Goal: Task Accomplishment & Management: Manage account settings

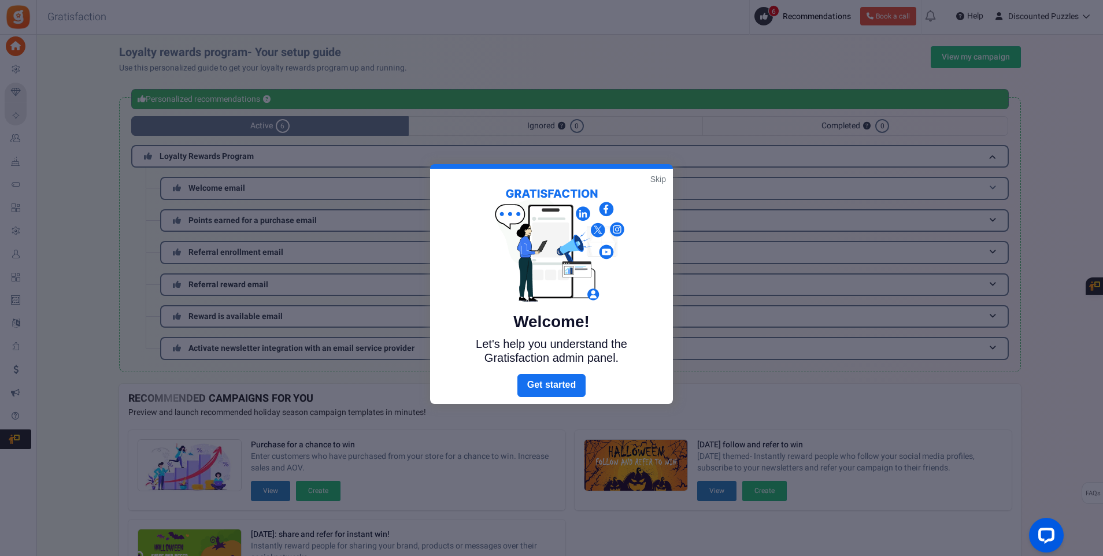
click at [662, 180] on link "Skip" at bounding box center [658, 179] width 16 height 12
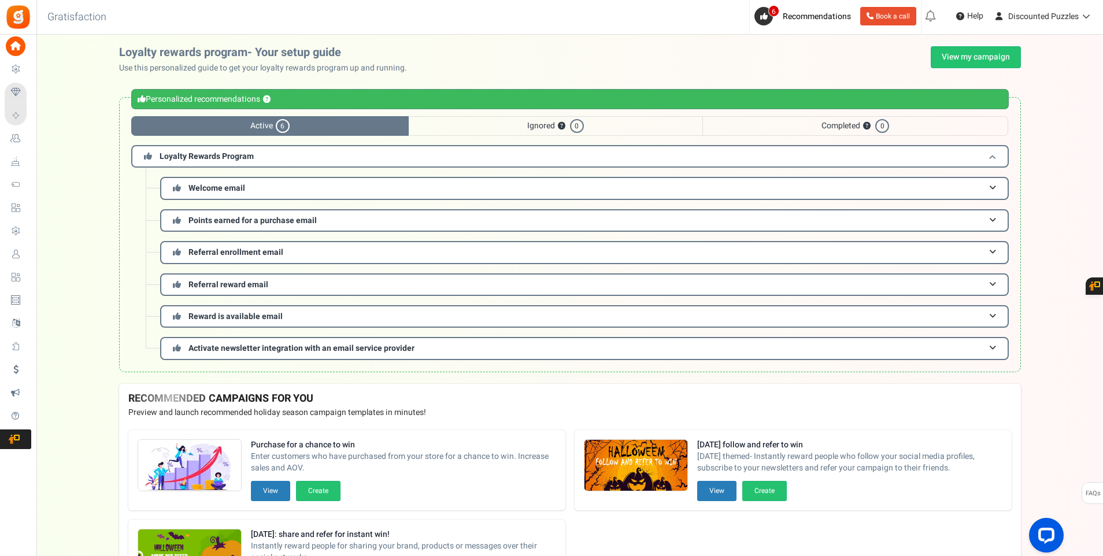
click at [220, 155] on span "Loyalty Rewards Program" at bounding box center [206, 156] width 94 height 12
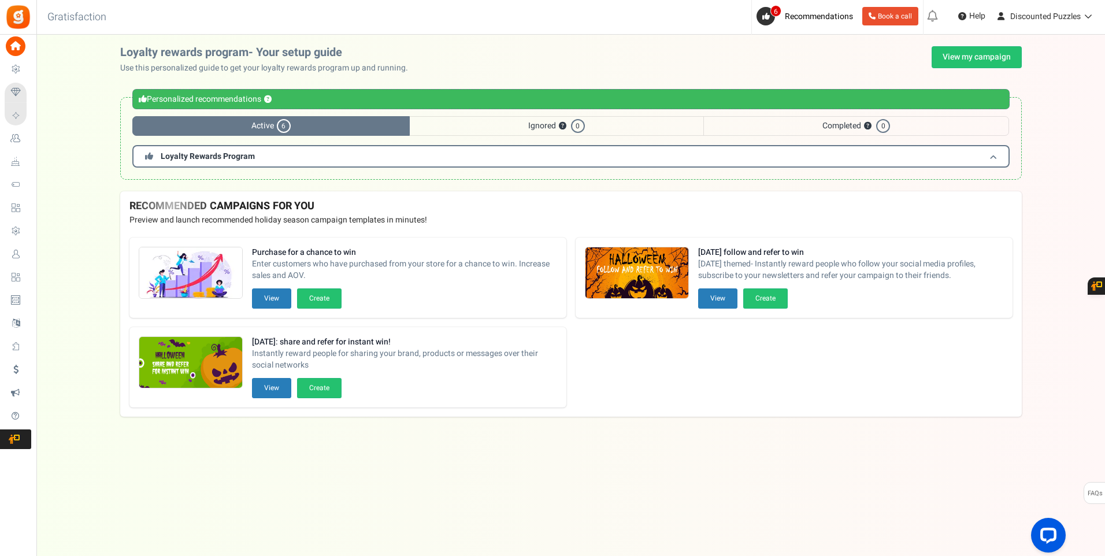
click at [335, 150] on h3 "Loyalty Rewards Program" at bounding box center [570, 156] width 877 height 23
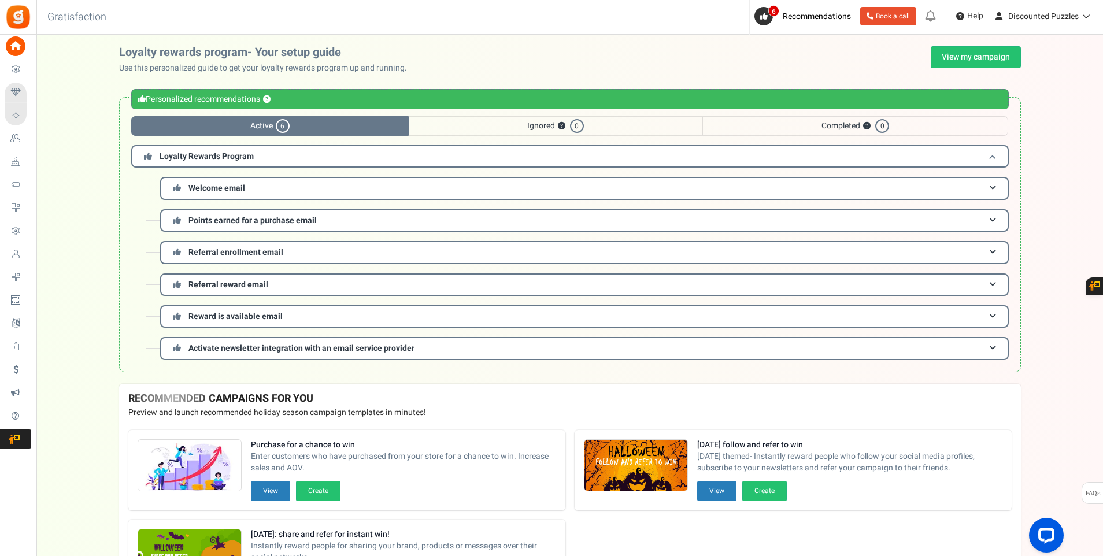
click at [299, 156] on h3 "Loyalty Rewards Program" at bounding box center [569, 156] width 877 height 23
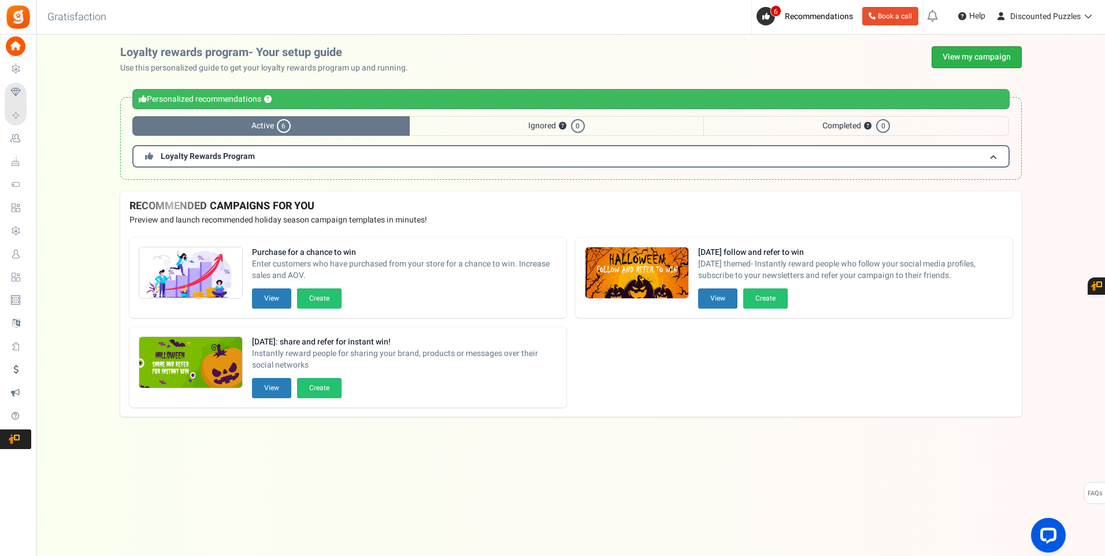
click at [957, 59] on link "View my campaign" at bounding box center [976, 57] width 90 height 22
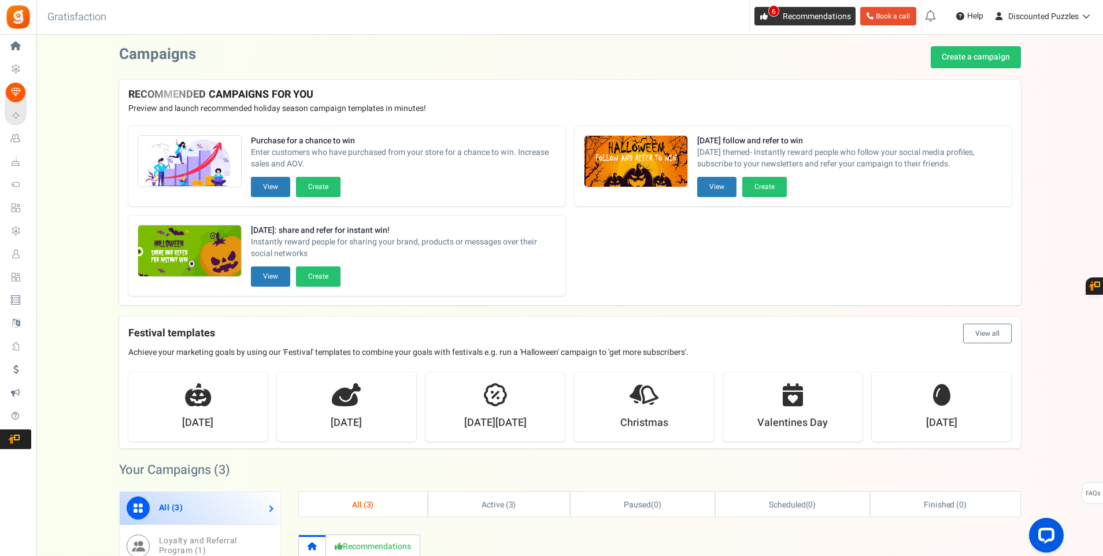
click at [761, 14] on icon at bounding box center [764, 17] width 8 height 8
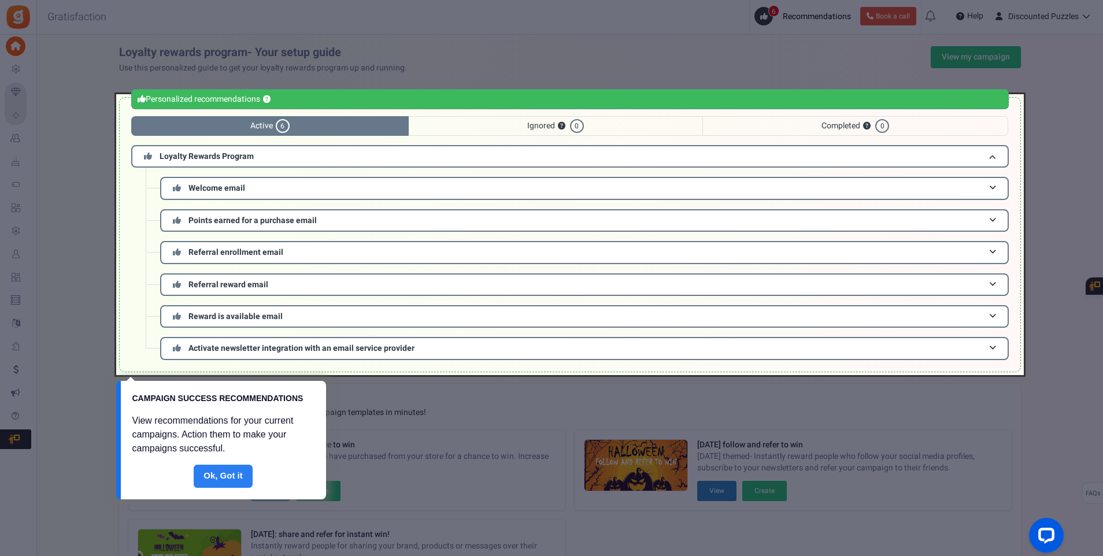
click at [235, 480] on link "Done" at bounding box center [223, 476] width 59 height 23
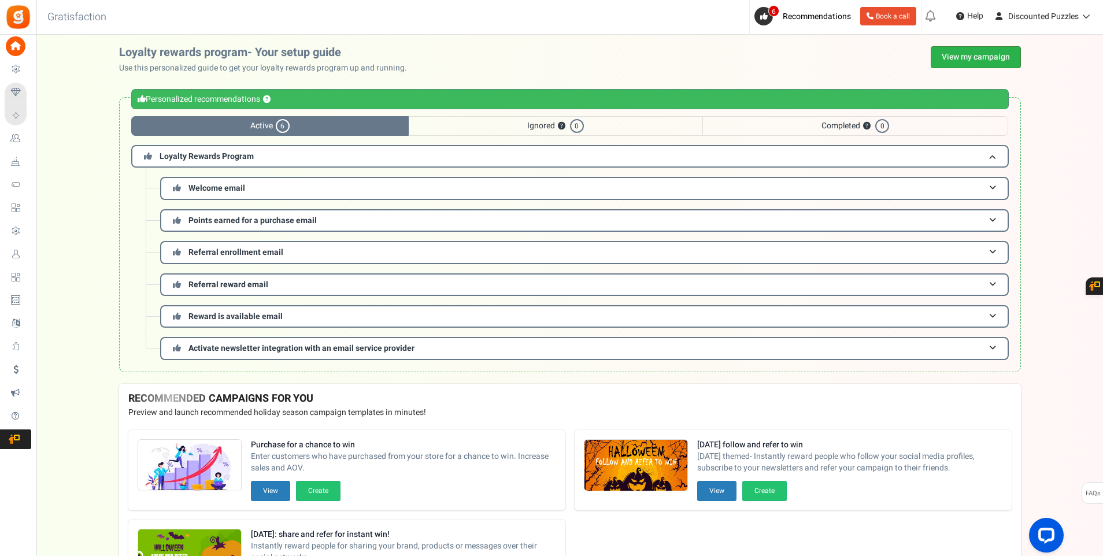
click at [974, 56] on link "View my campaign" at bounding box center [975, 57] width 90 height 22
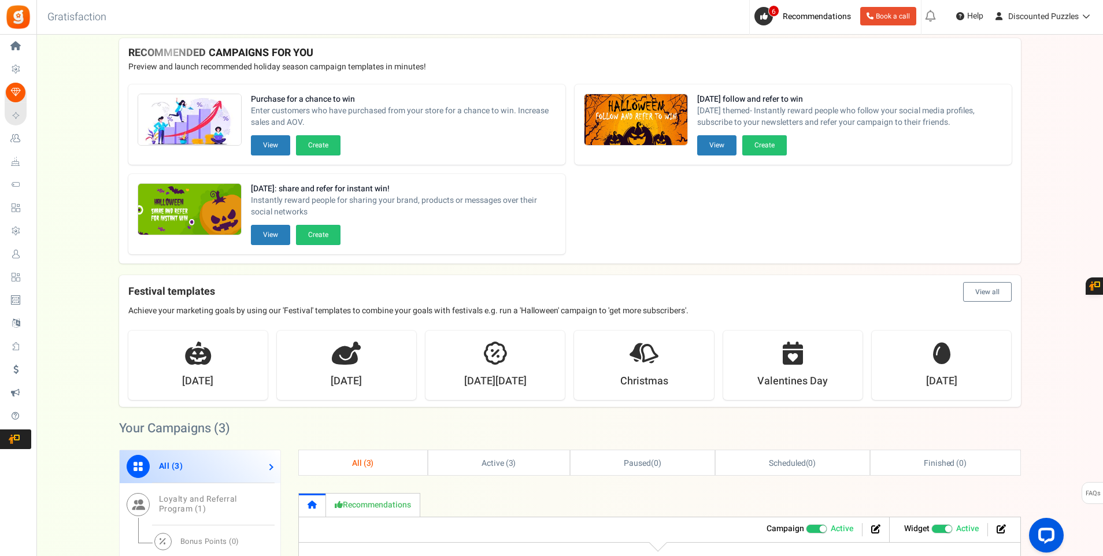
scroll to position [45, 0]
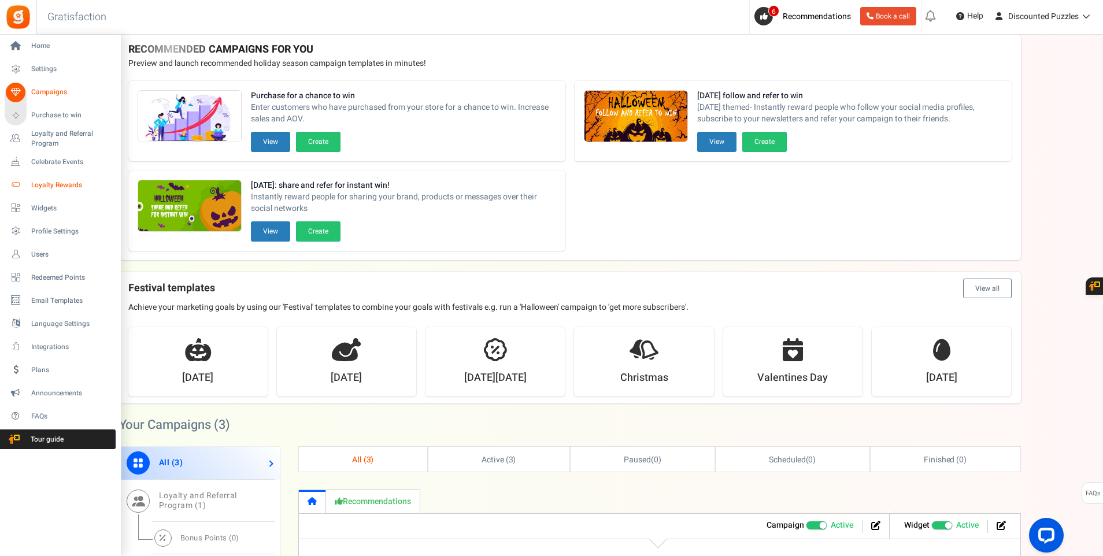
click at [38, 184] on span "Loyalty Rewards" at bounding box center [71, 185] width 81 height 10
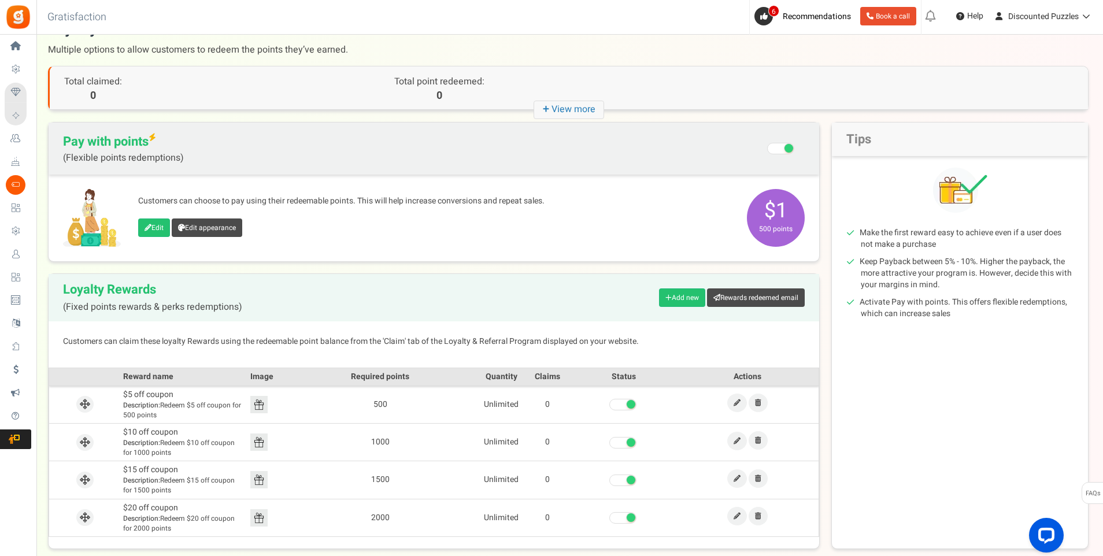
scroll to position [24, 0]
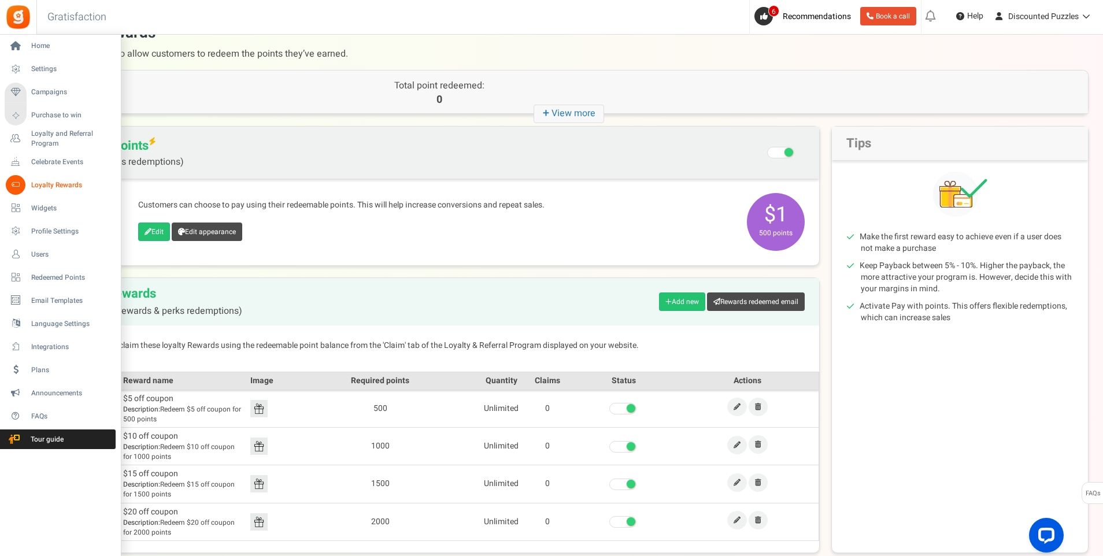
click at [53, 183] on span "Loyalty Rewards" at bounding box center [71, 185] width 81 height 10
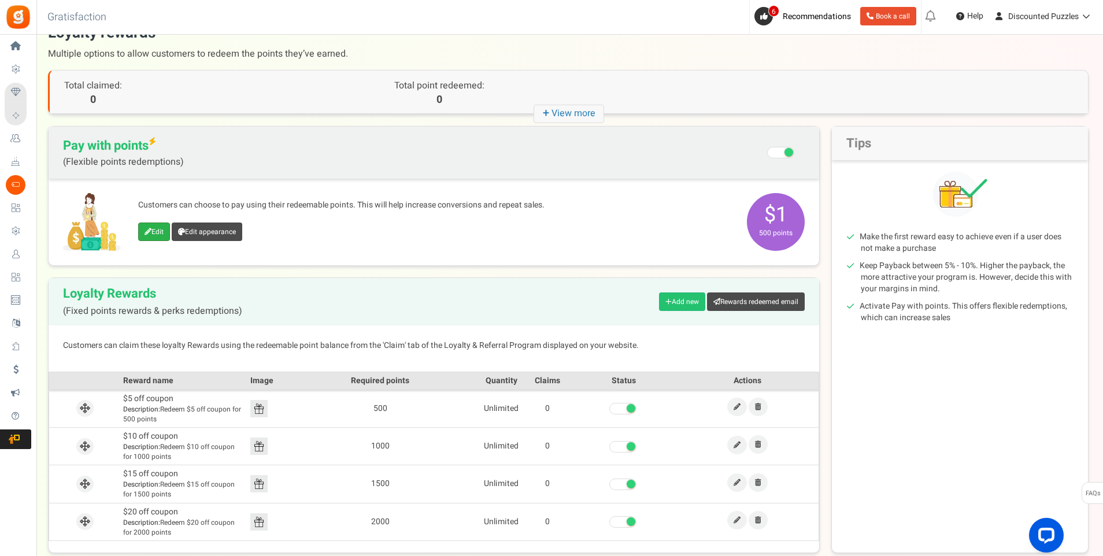
click at [161, 233] on link "Edit" at bounding box center [154, 231] width 32 height 18
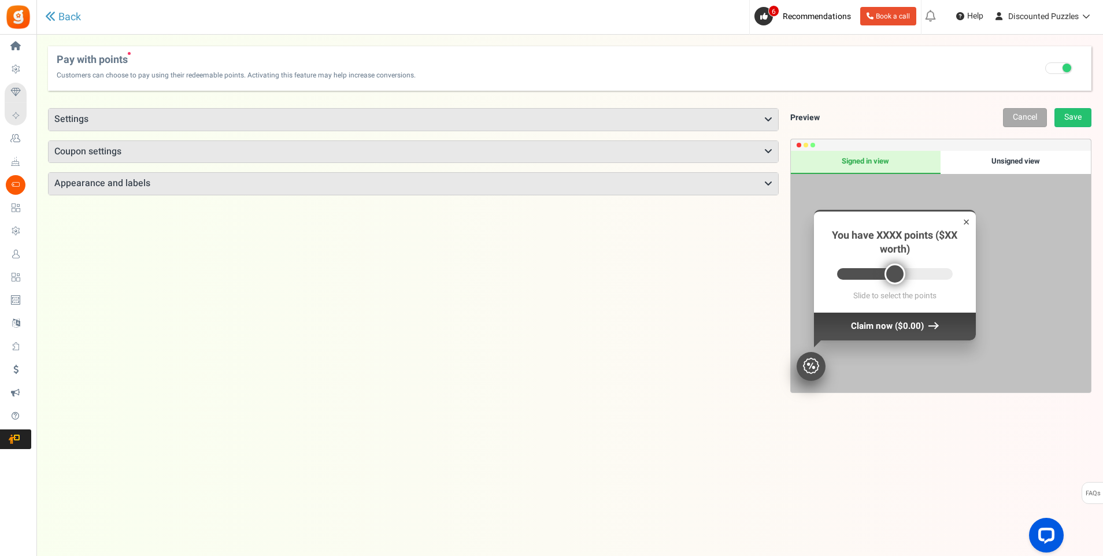
click at [91, 121] on h3 "Settings" at bounding box center [413, 120] width 729 height 22
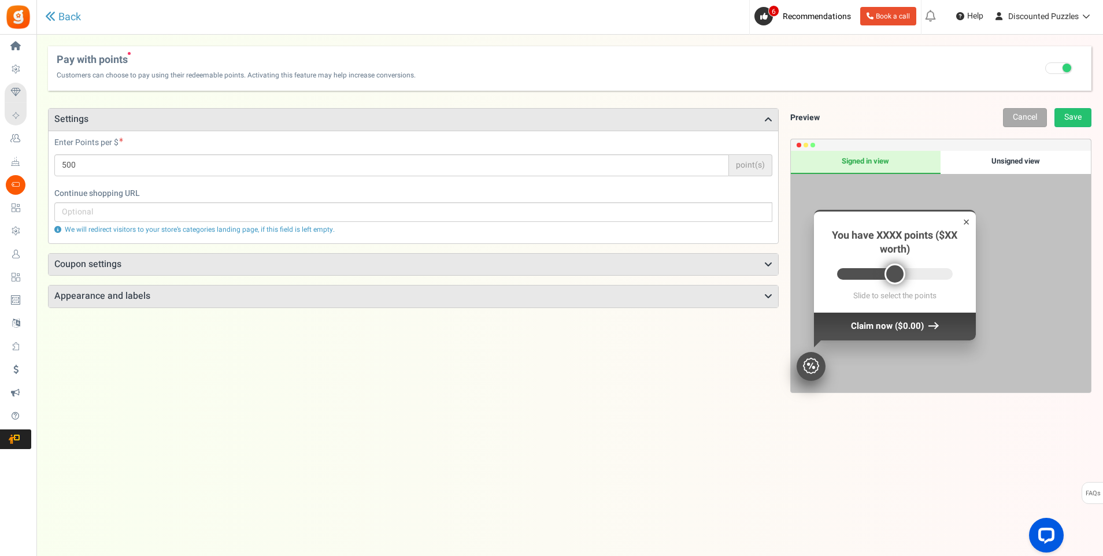
click at [94, 121] on h3 "Settings" at bounding box center [413, 120] width 729 height 22
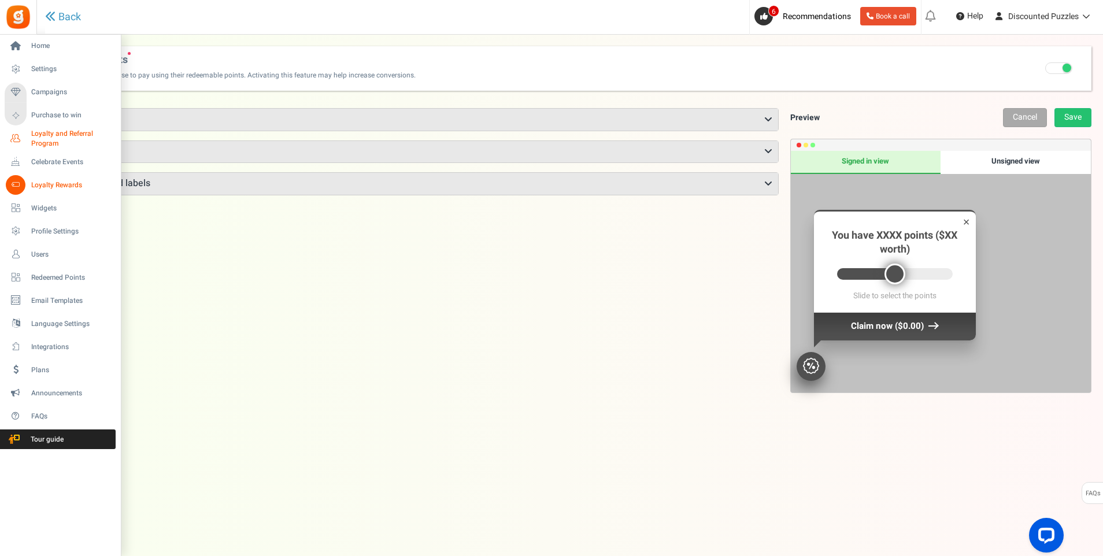
click at [38, 142] on span "Loyalty and Referral Program" at bounding box center [73, 139] width 84 height 20
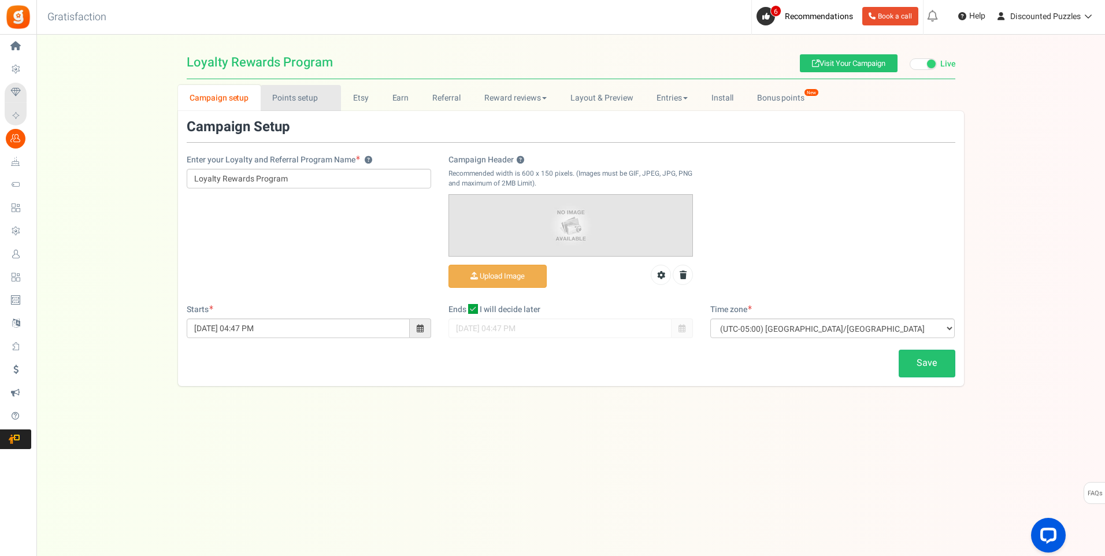
click at [302, 99] on link "Points setup New" at bounding box center [301, 98] width 80 height 26
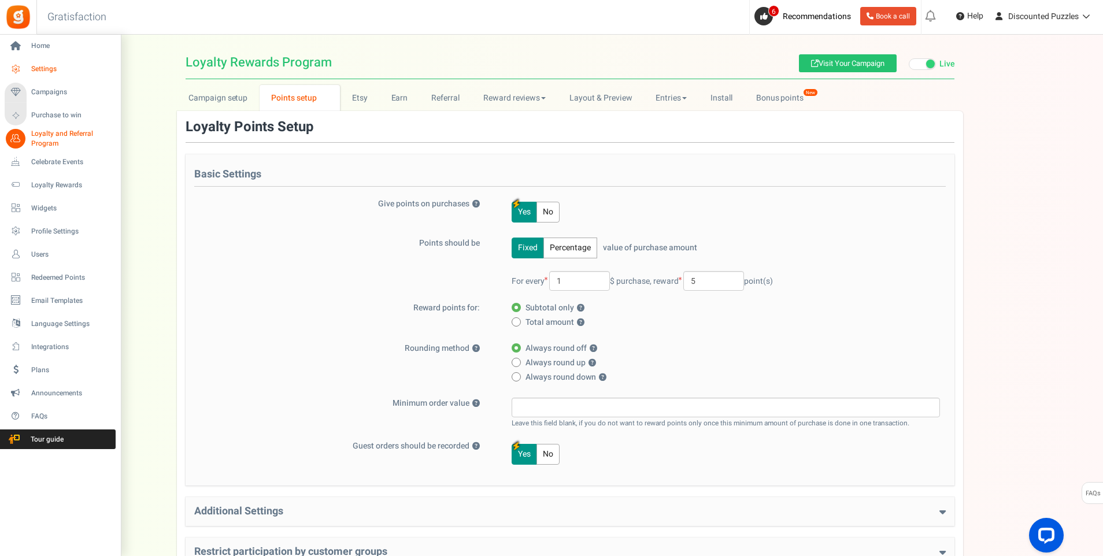
click at [48, 70] on span "Settings" at bounding box center [71, 69] width 81 height 10
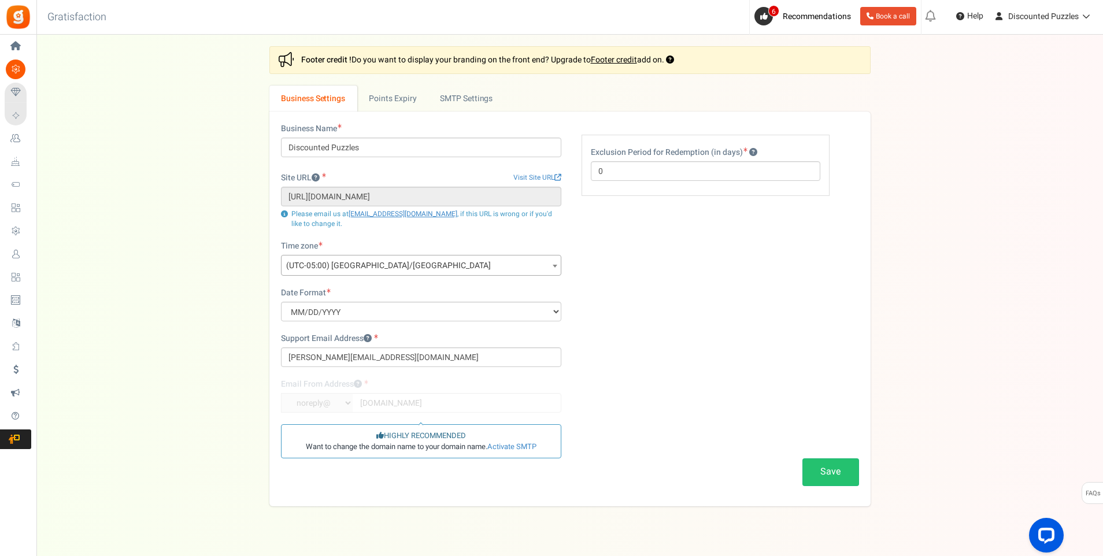
click at [385, 265] on span "(UTC-05:00) [GEOGRAPHIC_DATA]/[GEOGRAPHIC_DATA]" at bounding box center [420, 265] width 279 height 21
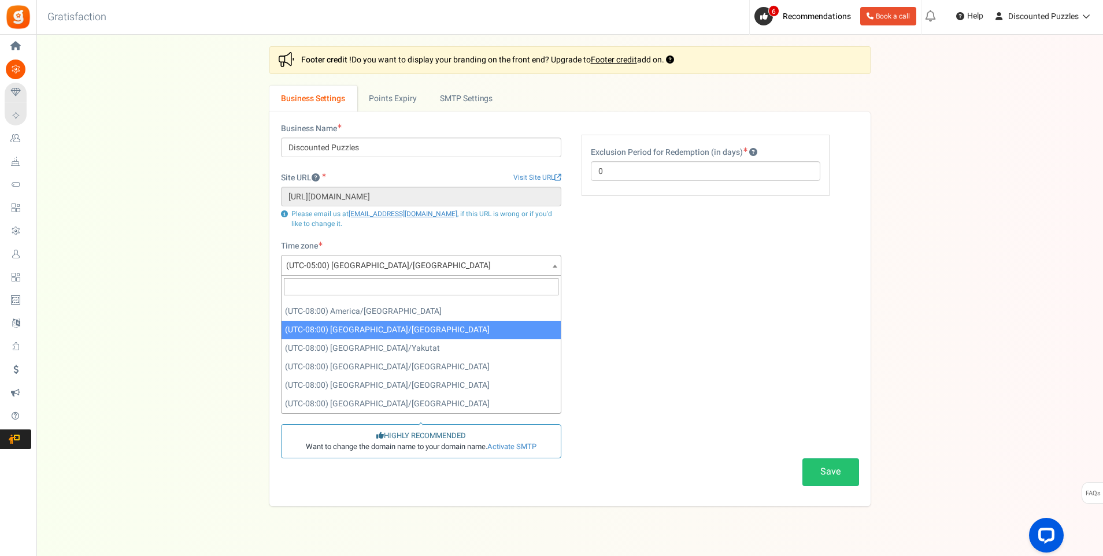
scroll to position [199, 0]
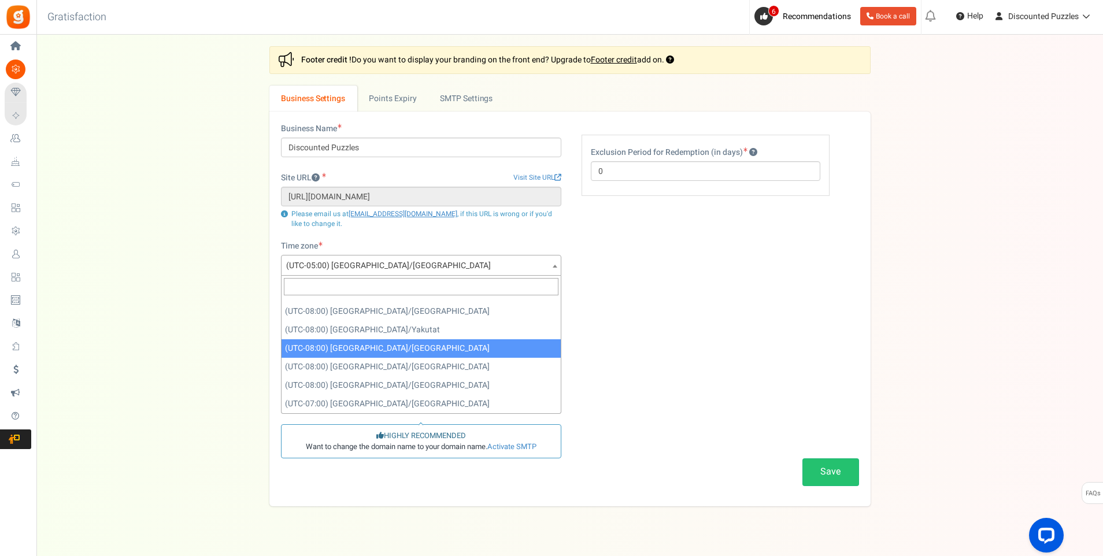
select select "America/[GEOGRAPHIC_DATA]"
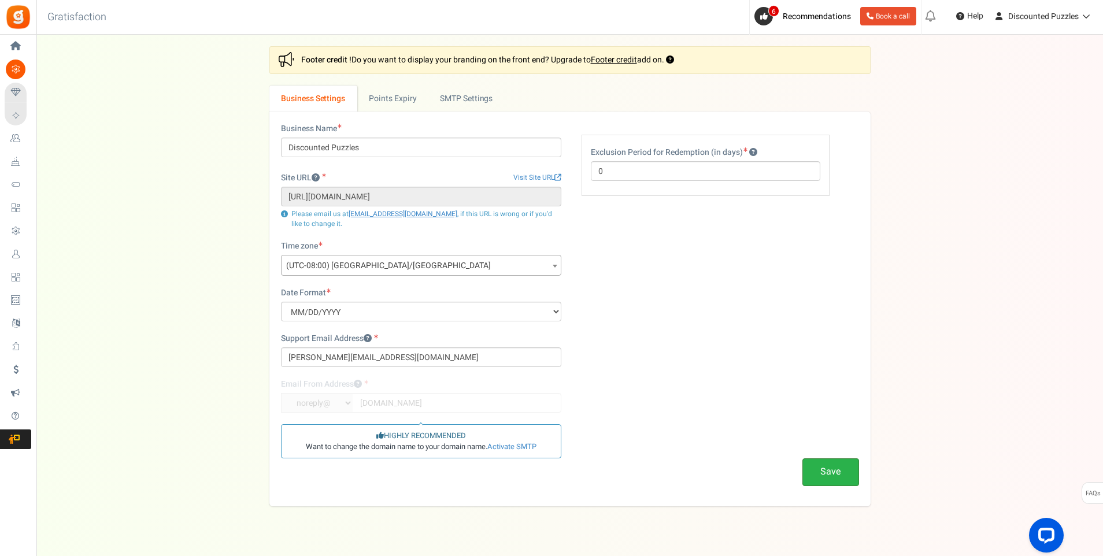
click at [833, 473] on button "Save" at bounding box center [830, 471] width 57 height 27
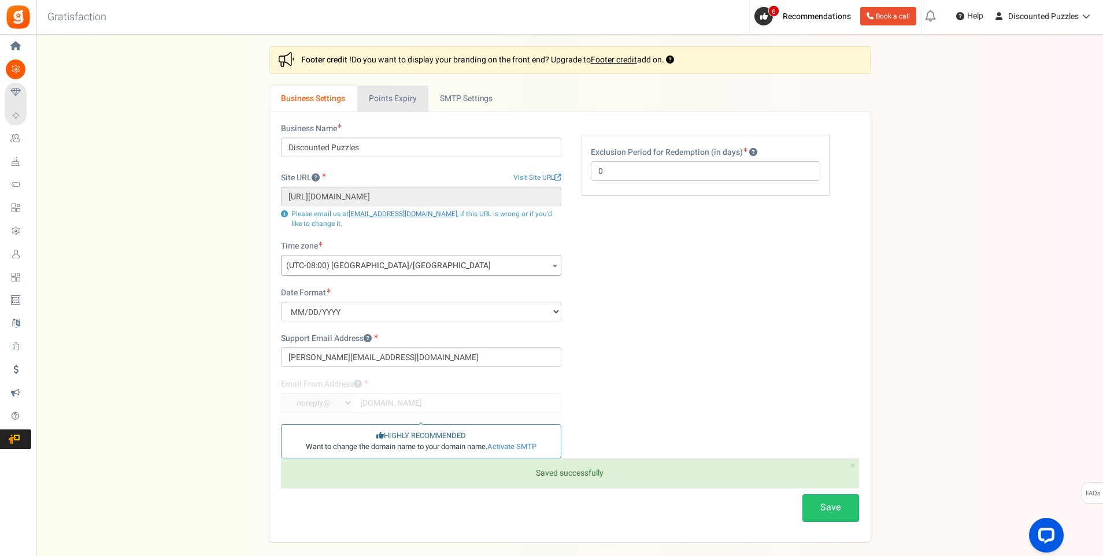
click at [388, 103] on link "Points Expiry" at bounding box center [392, 99] width 71 height 26
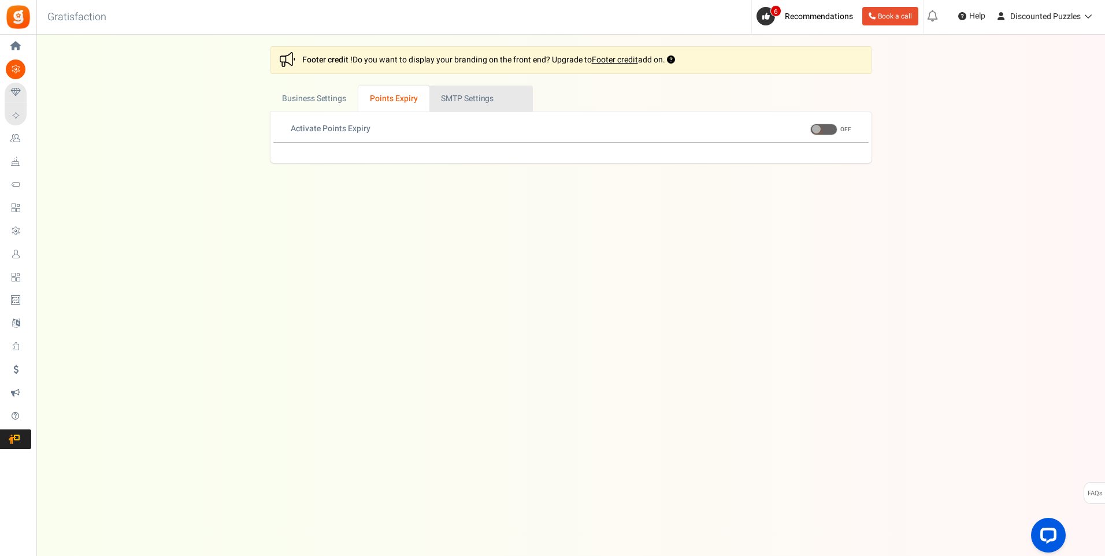
click at [452, 96] on link "Active SMTP Settings" at bounding box center [480, 99] width 103 height 26
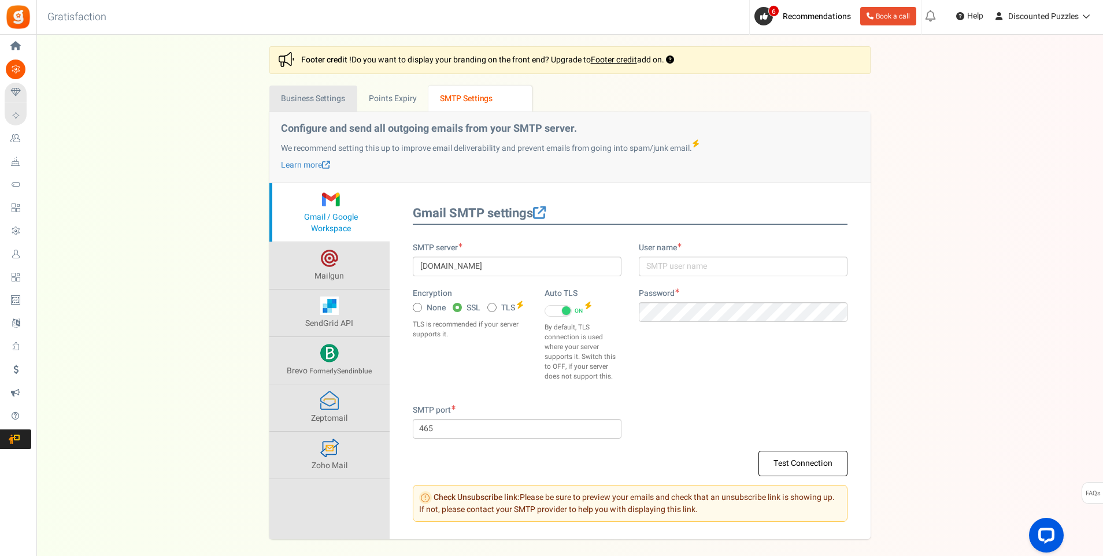
click at [303, 98] on link "Business Settings" at bounding box center [313, 99] width 88 height 26
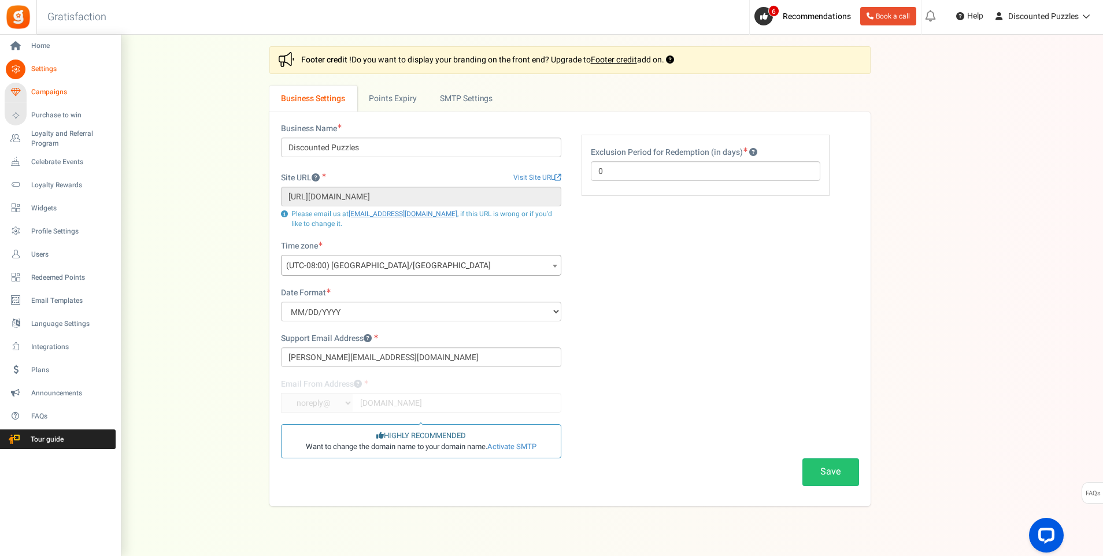
click at [56, 91] on span "Campaigns" at bounding box center [71, 92] width 81 height 10
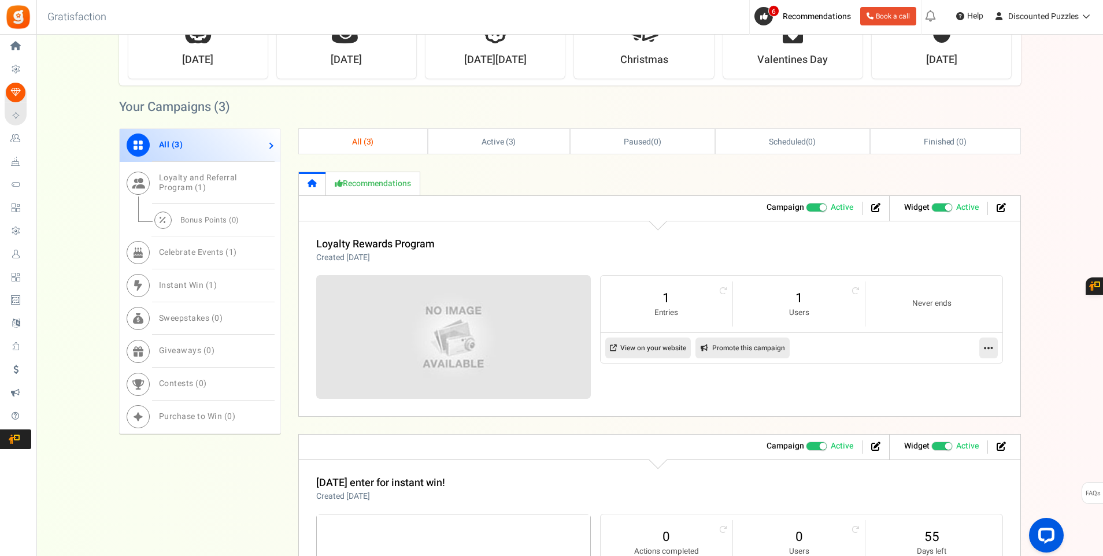
scroll to position [370, 0]
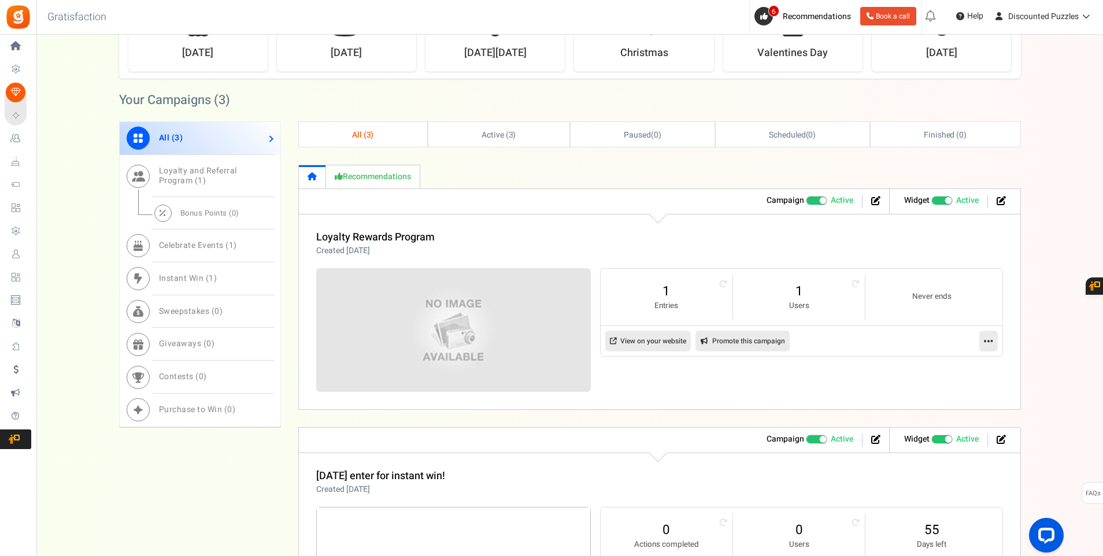
click at [206, 139] on link "All ( 3 )" at bounding box center [200, 138] width 161 height 33
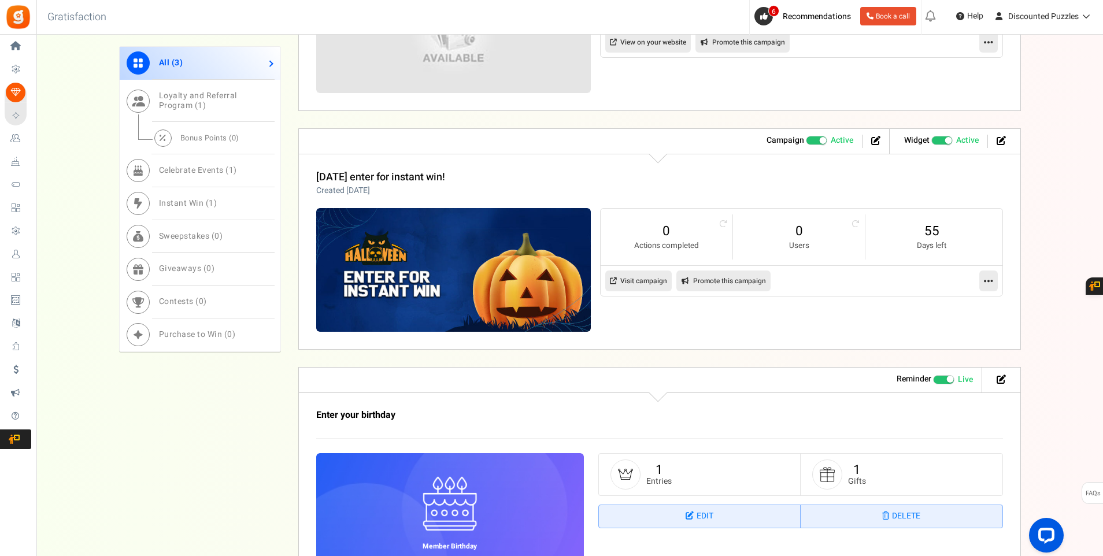
scroll to position [660, 0]
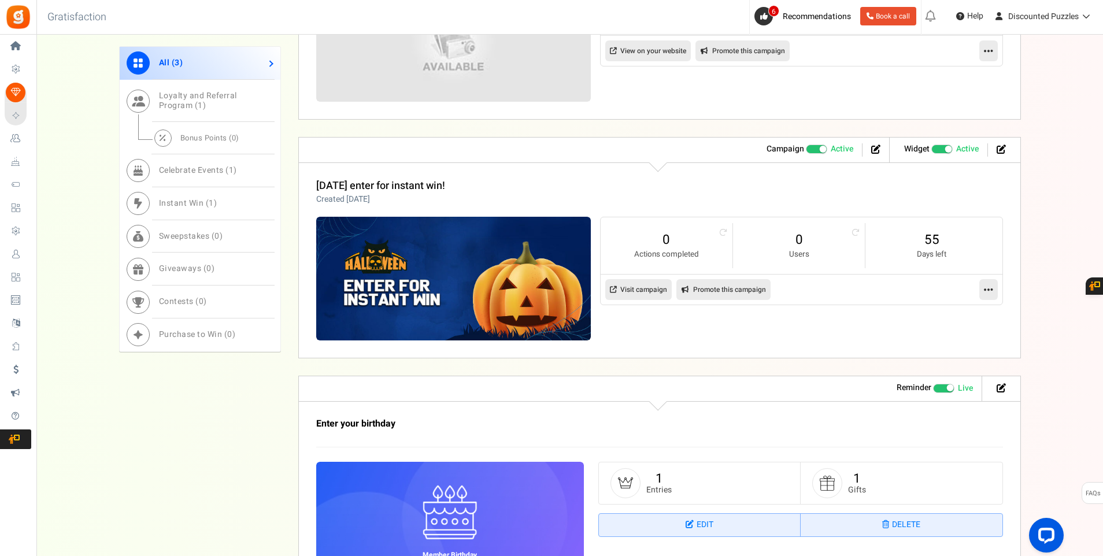
click at [989, 287] on icon at bounding box center [987, 289] width 9 height 10
click at [946, 382] on link "Delete" at bounding box center [951, 381] width 86 height 21
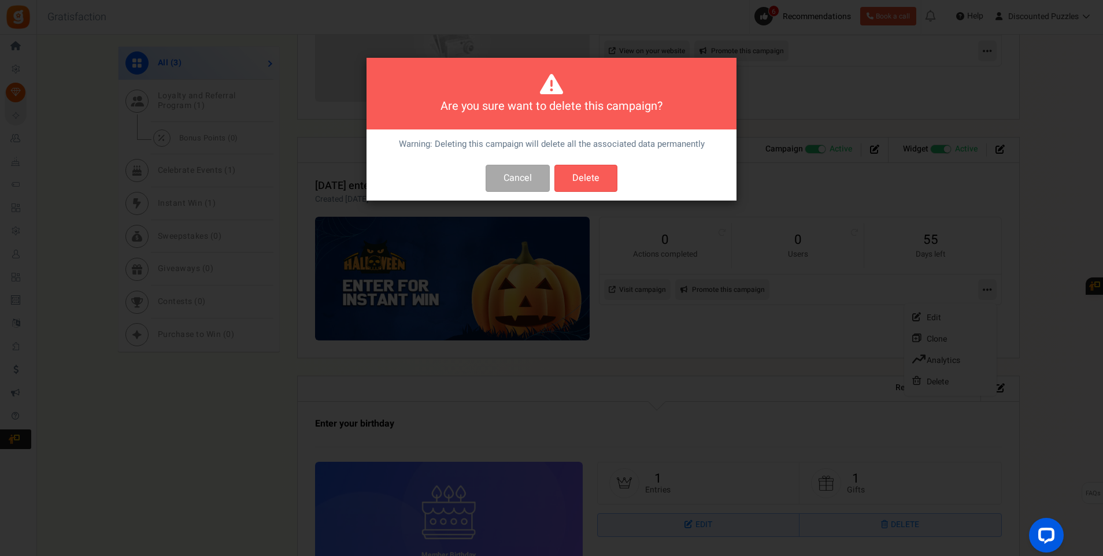
scroll to position [0, 0]
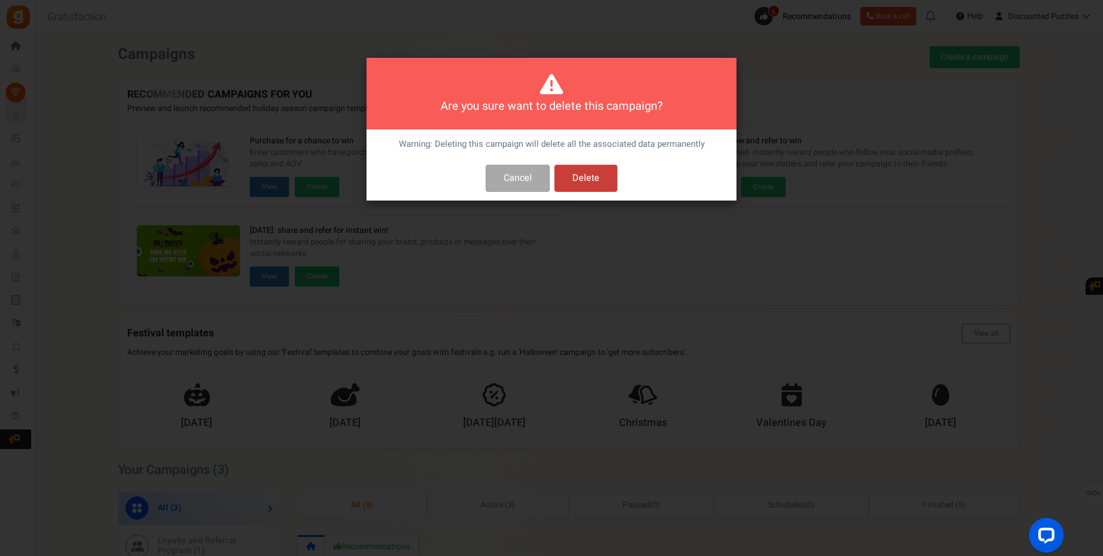
click at [594, 175] on button "Delete" at bounding box center [585, 178] width 63 height 27
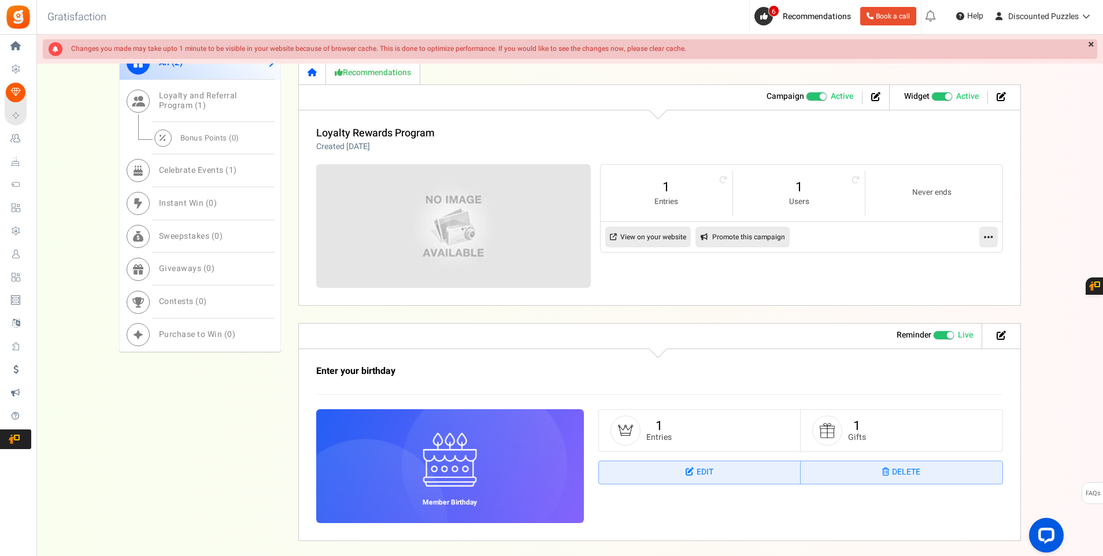
scroll to position [474, 0]
click at [444, 209] on img at bounding box center [453, 225] width 412 height 185
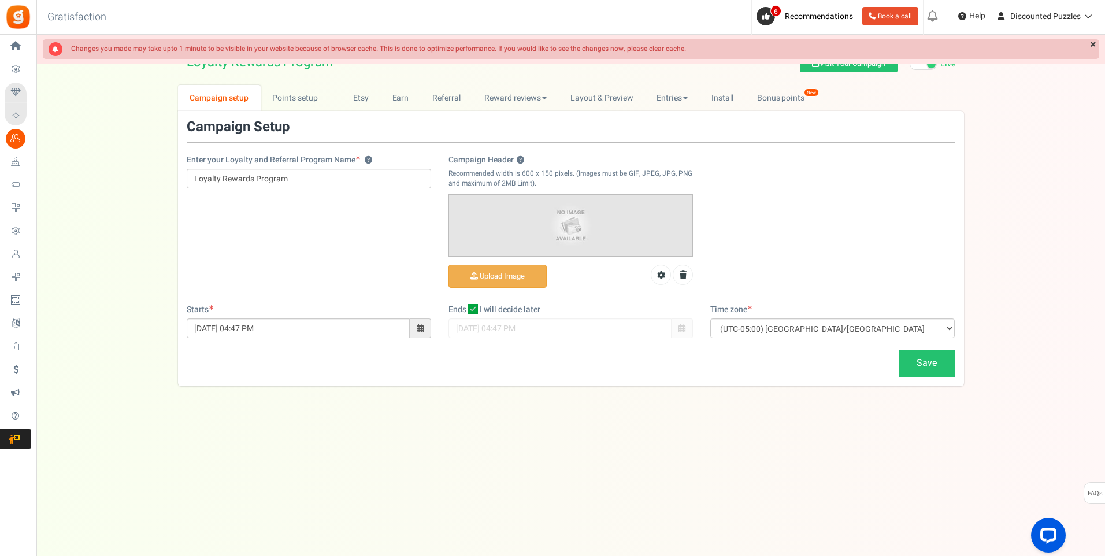
click at [323, 236] on div "Enter your Loyalty and Referral Program Name ? Loyalty Rewards Program Campaign…" at bounding box center [571, 212] width 786 height 184
click at [571, 232] on img at bounding box center [570, 225] width 243 height 61
click at [528, 277] on input "Campaign Header ?" at bounding box center [497, 276] width 97 height 23
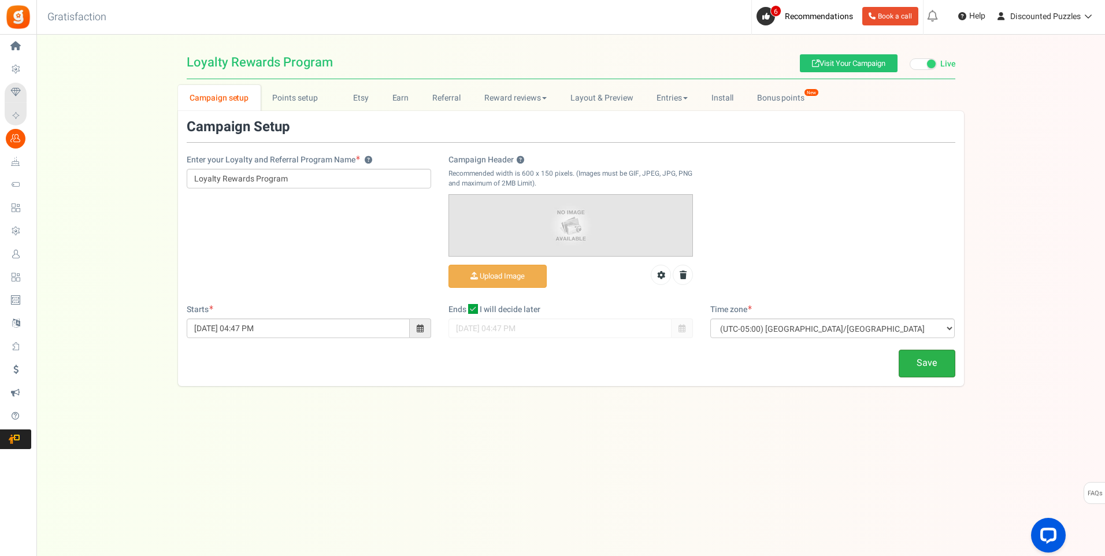
click at [927, 365] on link "Save" at bounding box center [927, 363] width 57 height 27
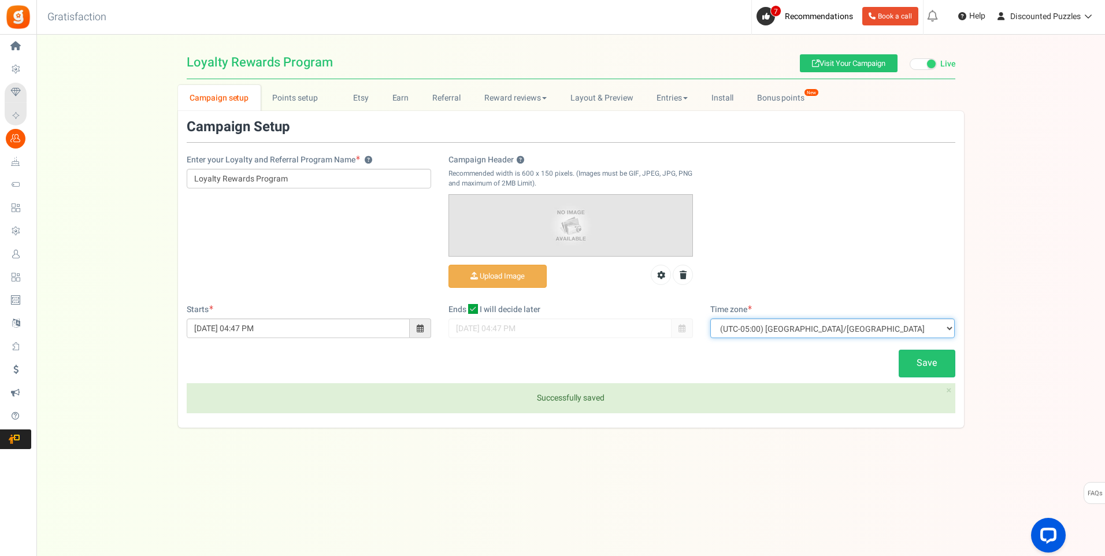
click at [927, 332] on select "(UTC-11:00) Pacific/[GEOGRAPHIC_DATA] (UTC-11:00) [GEOGRAPHIC_DATA]/[GEOGRAPHIC…" at bounding box center [832, 328] width 244 height 20
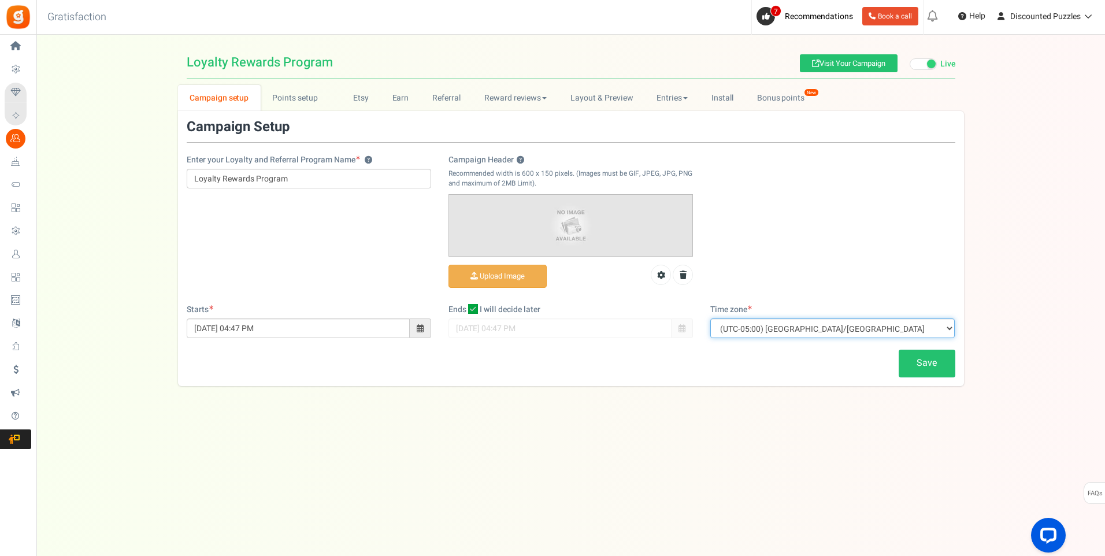
select select "America/Los_Angeles"
click at [710, 318] on select "(UTC-11:00) Pacific/[GEOGRAPHIC_DATA] (UTC-11:00) [GEOGRAPHIC_DATA]/[GEOGRAPHIC…" at bounding box center [832, 328] width 244 height 20
click at [940, 365] on link "Save" at bounding box center [927, 363] width 57 height 27
click at [301, 95] on link "Points setup New" at bounding box center [301, 98] width 80 height 26
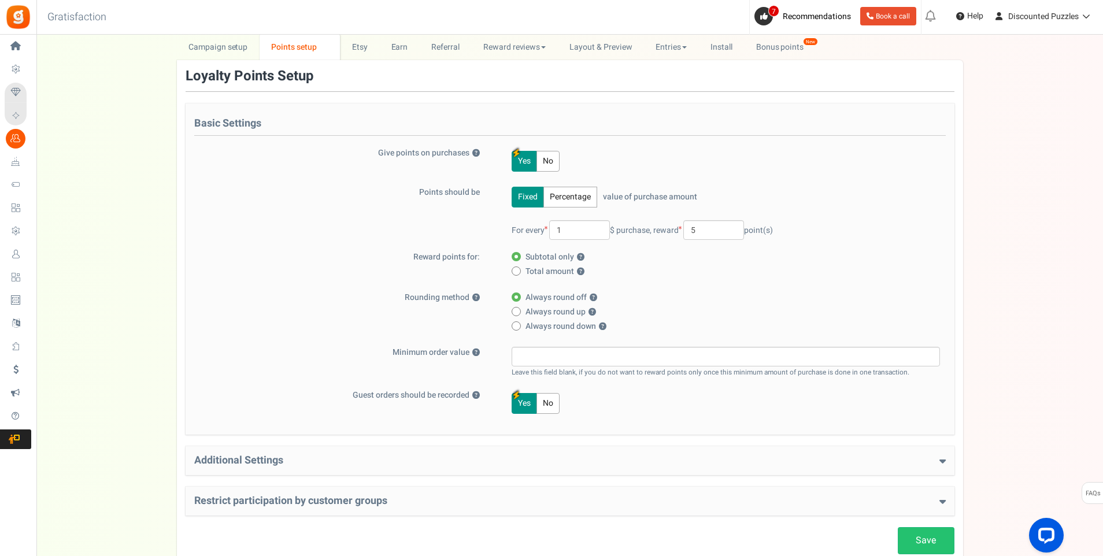
scroll to position [54, 0]
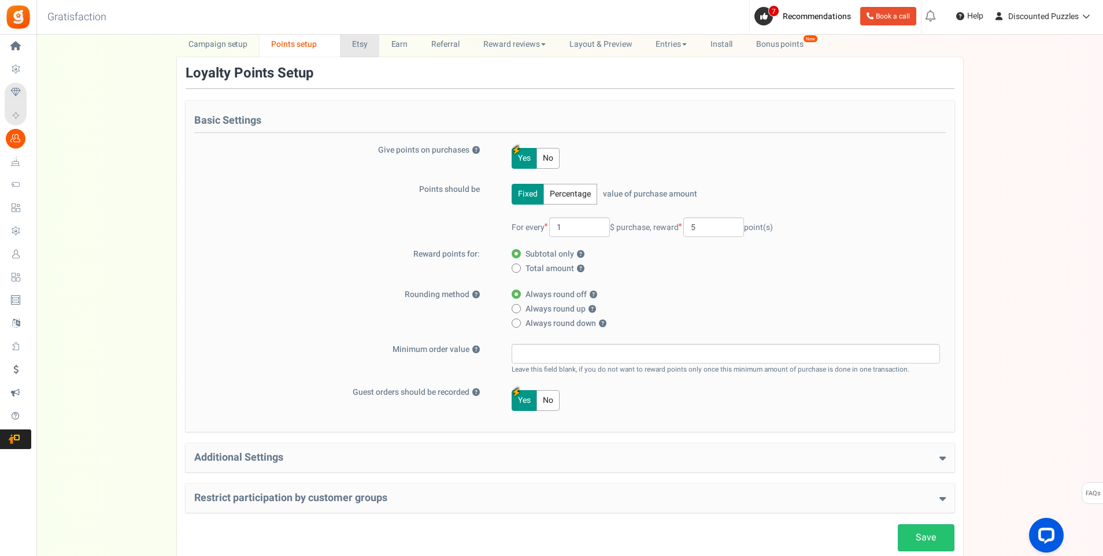
click at [356, 44] on link "Etsy" at bounding box center [359, 44] width 39 height 26
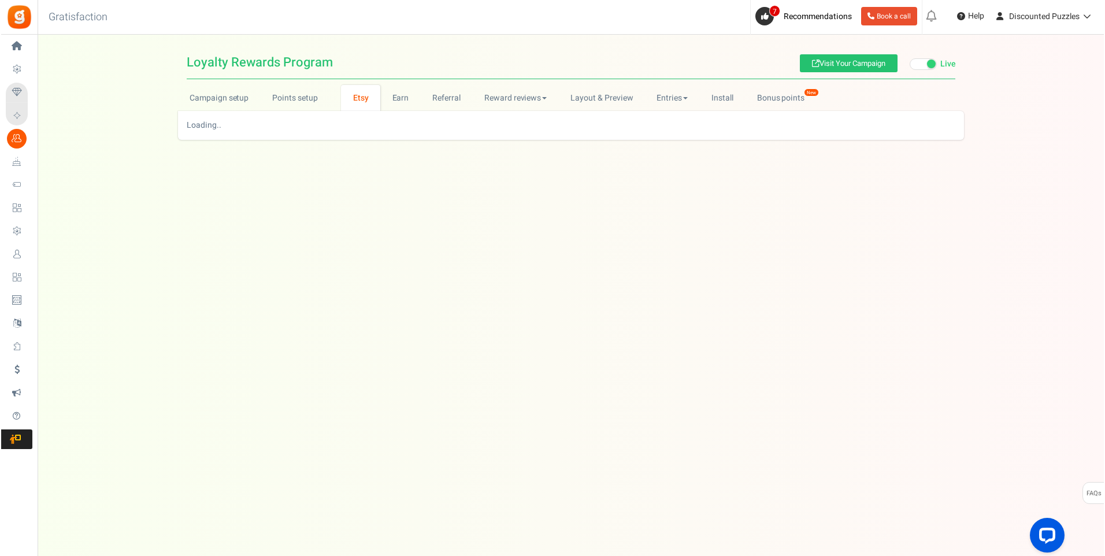
scroll to position [0, 0]
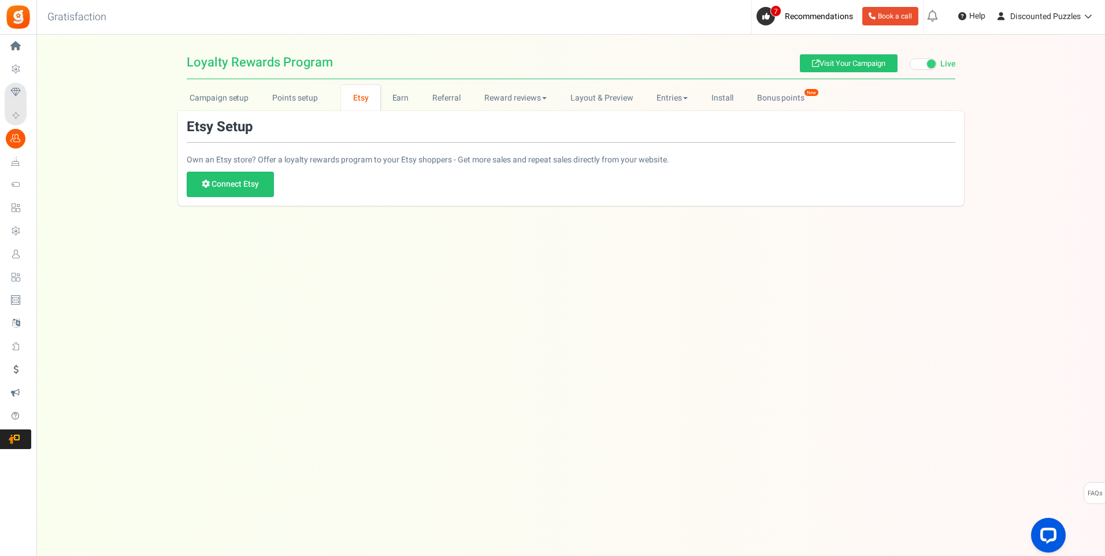
drag, startPoint x: 1107, startPoint y: 207, endPoint x: 1101, endPoint y: 162, distance: 45.9
click at [1102, 165] on html "Install now Back to Home Back to program setup Home Settings Campaigns Purchase…" at bounding box center [552, 266] width 1105 height 533
click at [406, 102] on link "Earn" at bounding box center [400, 98] width 40 height 26
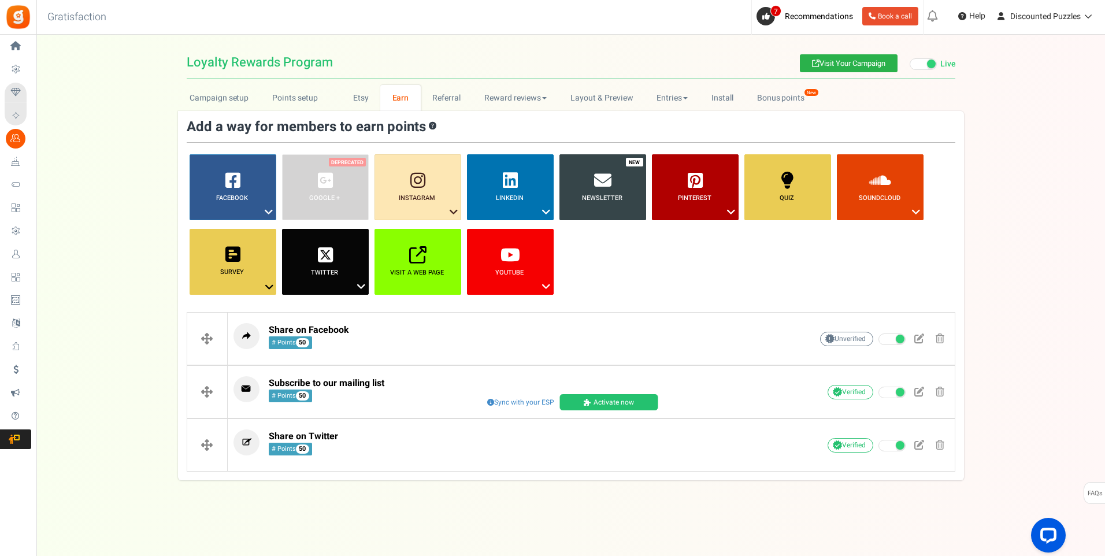
click at [844, 60] on link "Visit Your Campaign" at bounding box center [849, 63] width 98 height 18
